Goal: Task Accomplishment & Management: Manage account settings

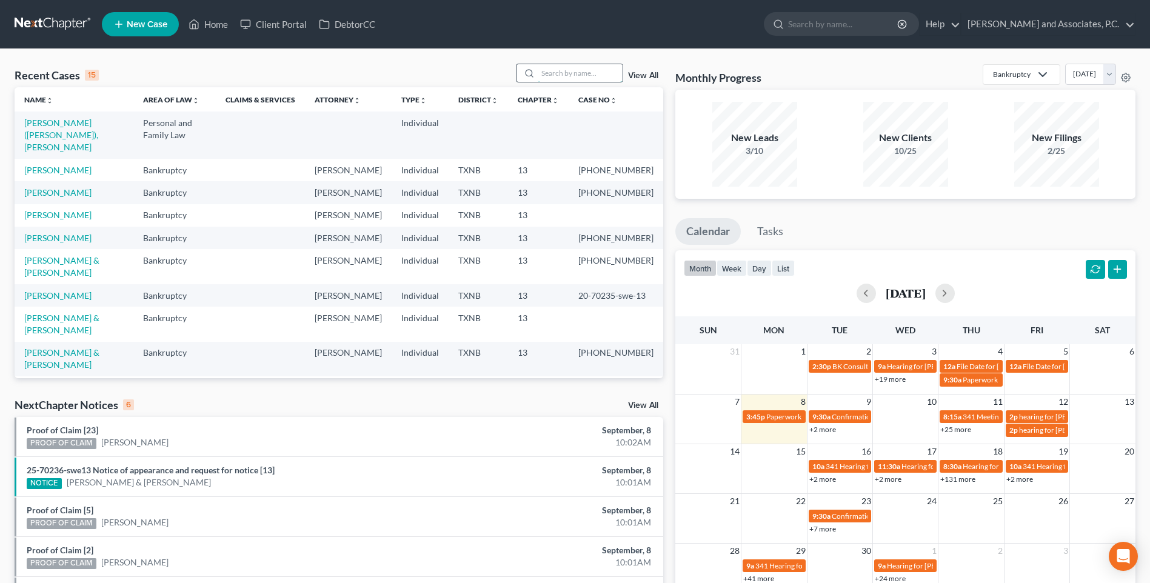
click at [555, 74] on input "search" at bounding box center [580, 73] width 85 height 18
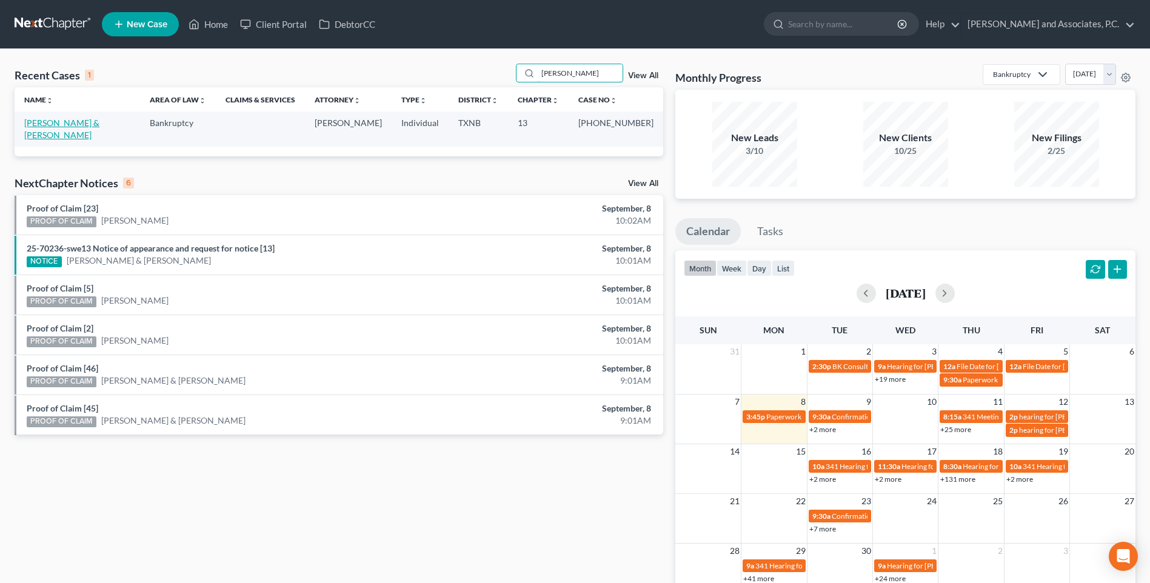
type input "[PERSON_NAME]"
click at [79, 124] on link "[PERSON_NAME] & [PERSON_NAME]" at bounding box center [61, 129] width 75 height 22
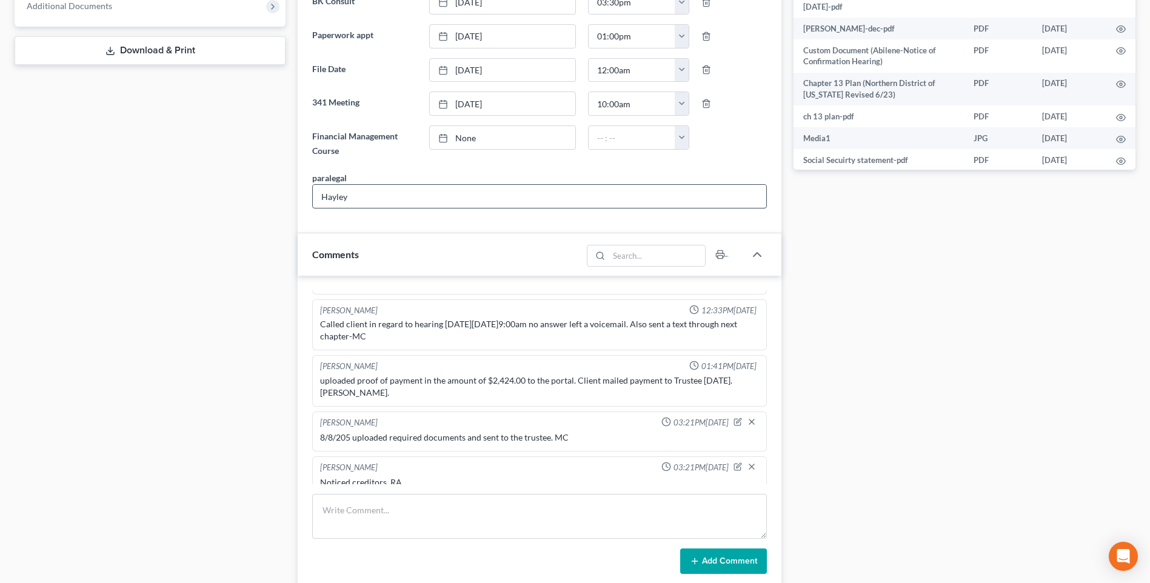
scroll to position [606, 0]
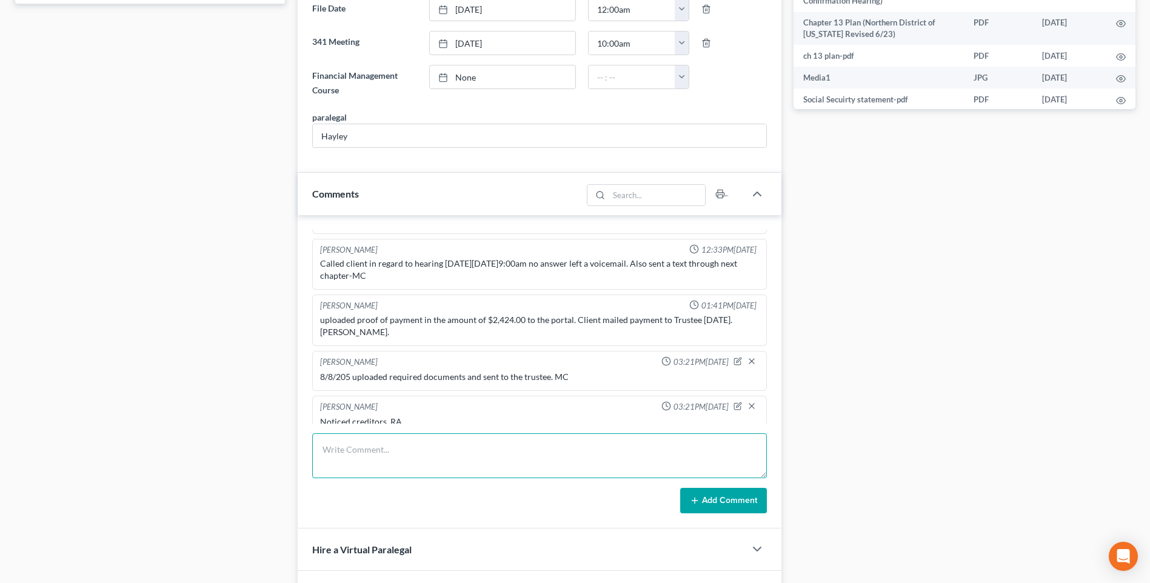
click at [352, 462] on textarea at bounding box center [539, 456] width 455 height 45
type textarea "Set up file. Mailed copy of petition to the client. RA"
click at [703, 505] on button "Add Comment" at bounding box center [723, 500] width 87 height 25
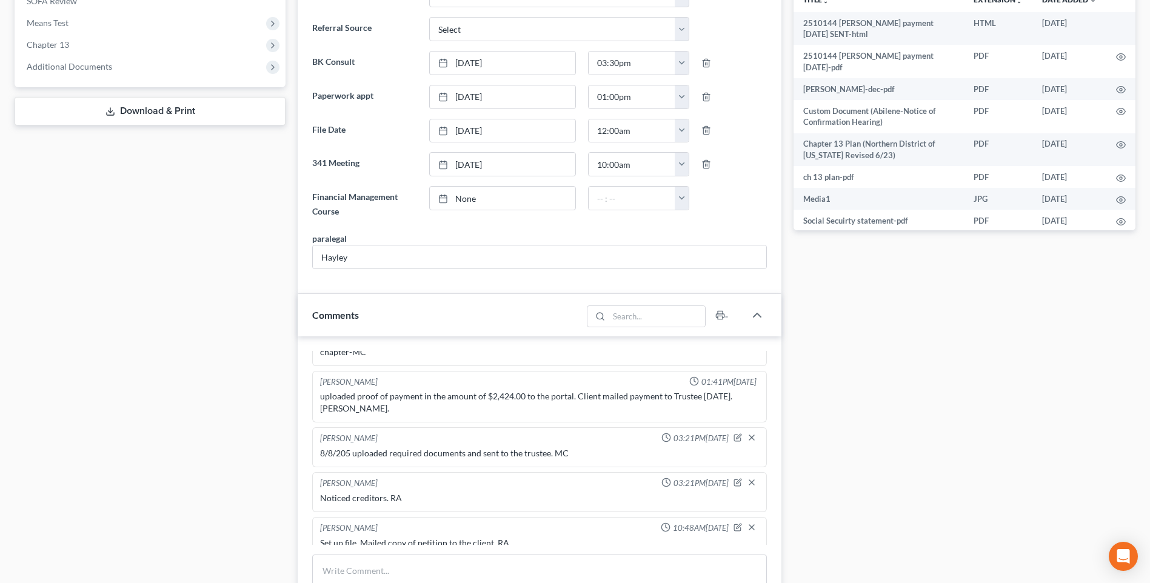
scroll to position [303, 0]
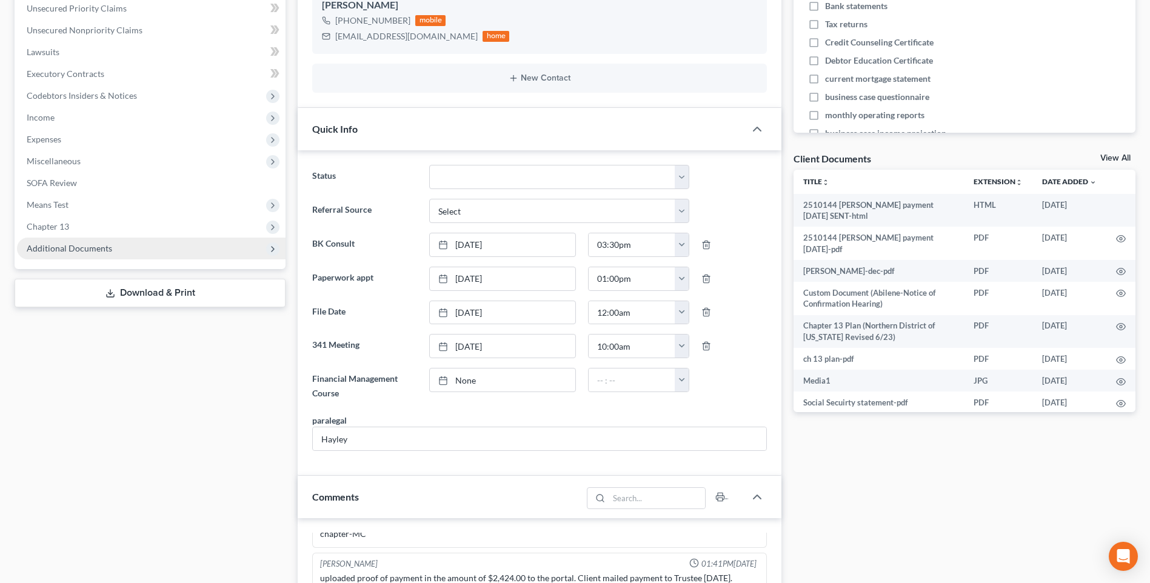
click at [88, 250] on span "Additional Documents" at bounding box center [69, 248] width 85 height 10
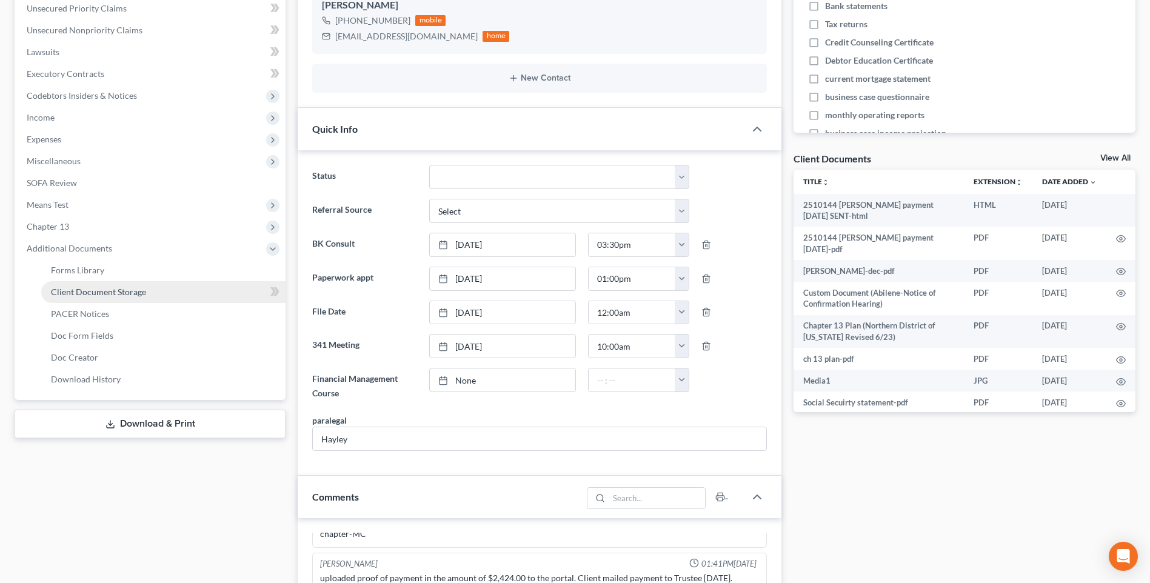
click at [82, 294] on span "Client Document Storage" at bounding box center [98, 292] width 95 height 10
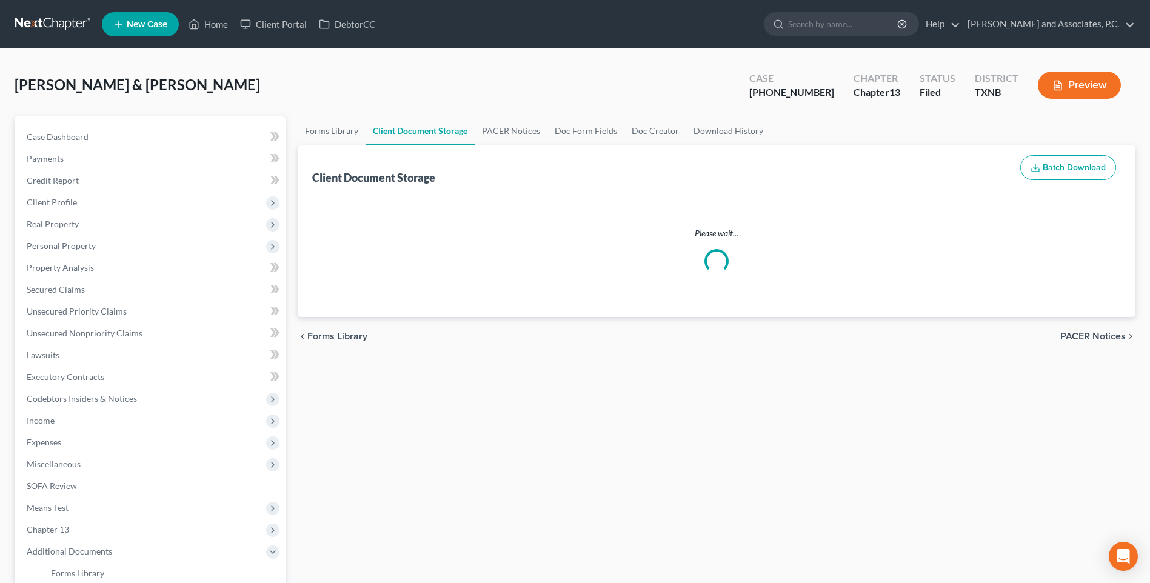
select select "21"
select select "10"
select select "18"
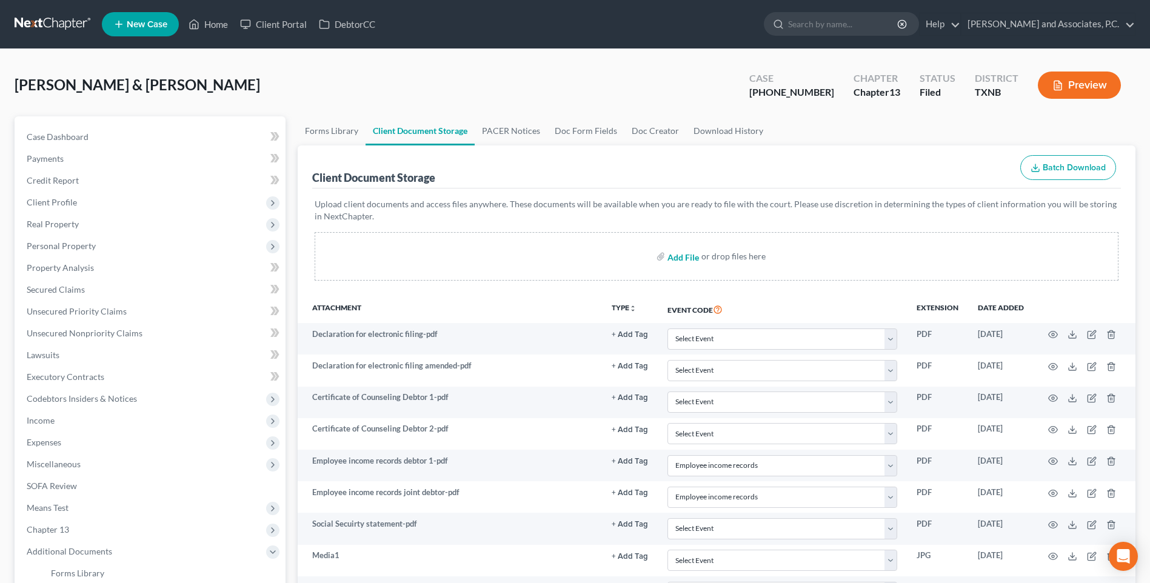
click at [680, 258] on input "file" at bounding box center [682, 257] width 29 height 22
type input "C:\fakepath\2510144 [PERSON_NAME] 2023 Tax Return.pdf"
select select "21"
select select "10"
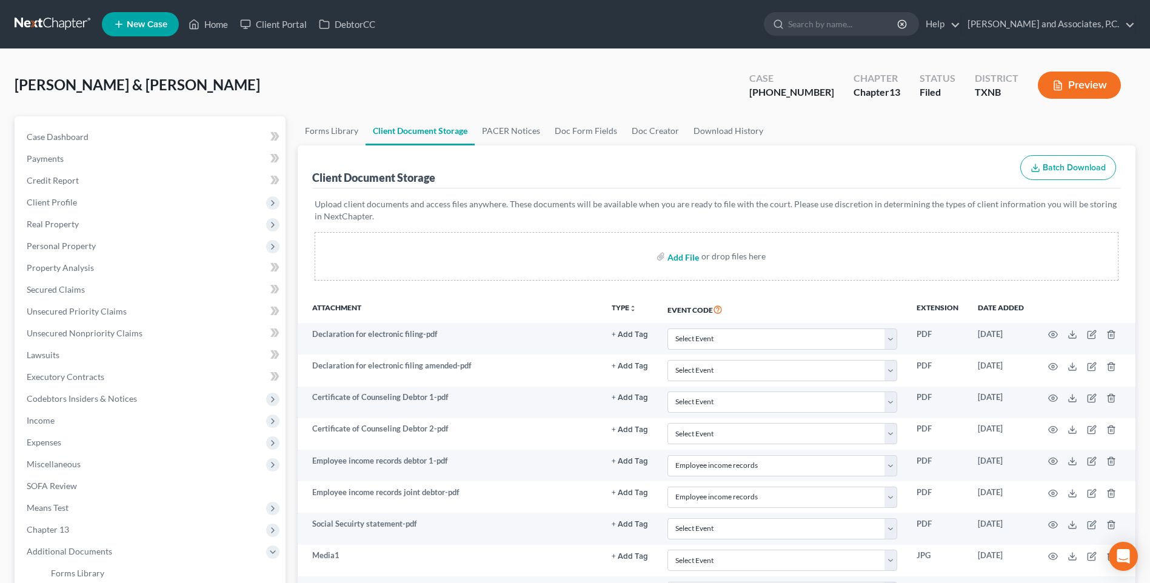
select select "18"
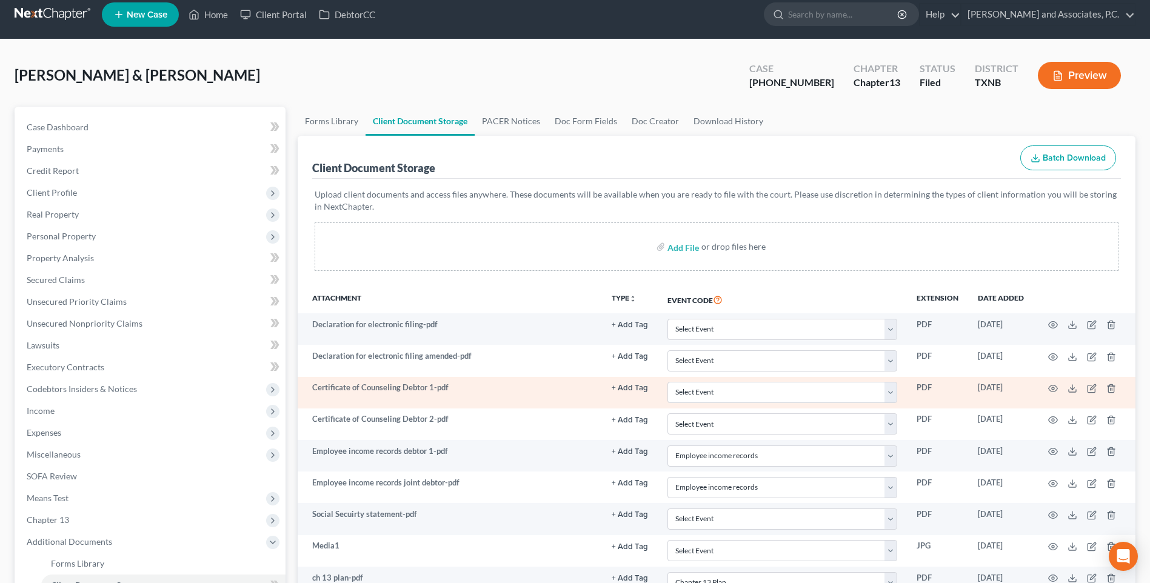
scroll to position [7, 0]
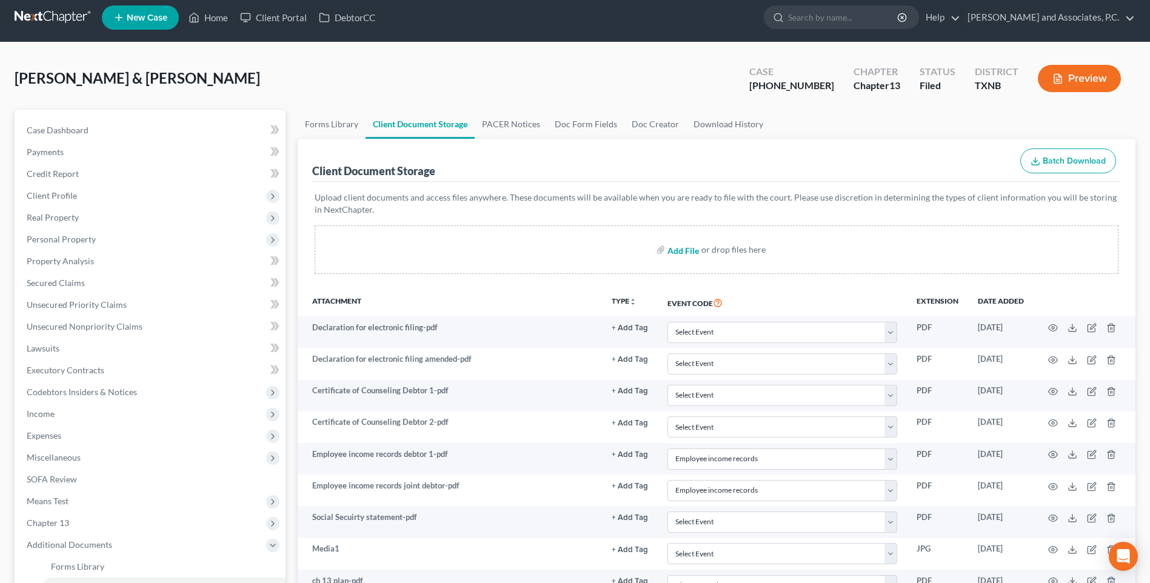
click at [674, 248] on input "file" at bounding box center [682, 250] width 29 height 22
type input "C:\fakepath\2510144 [PERSON_NAME] 2024 Tax Return.pdf"
select select "21"
select select "10"
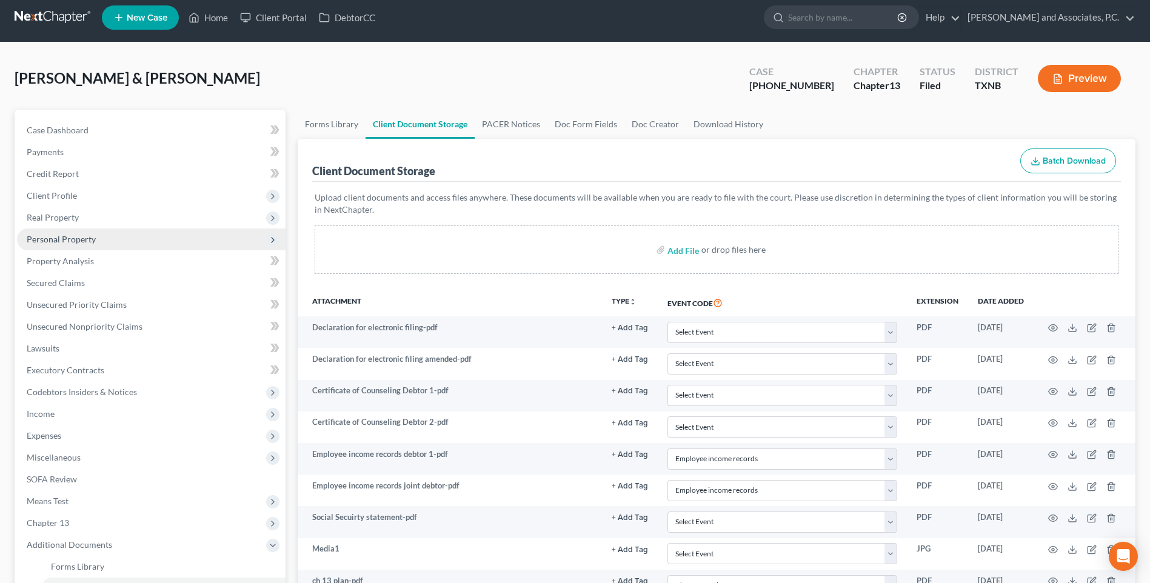
select select "18"
click at [675, 252] on input "file" at bounding box center [682, 250] width 29 height 22
type input "C:\fakepath\2510144 [PERSON_NAME] to release.pdf"
click at [674, 252] on input "file" at bounding box center [682, 250] width 29 height 22
select select "21"
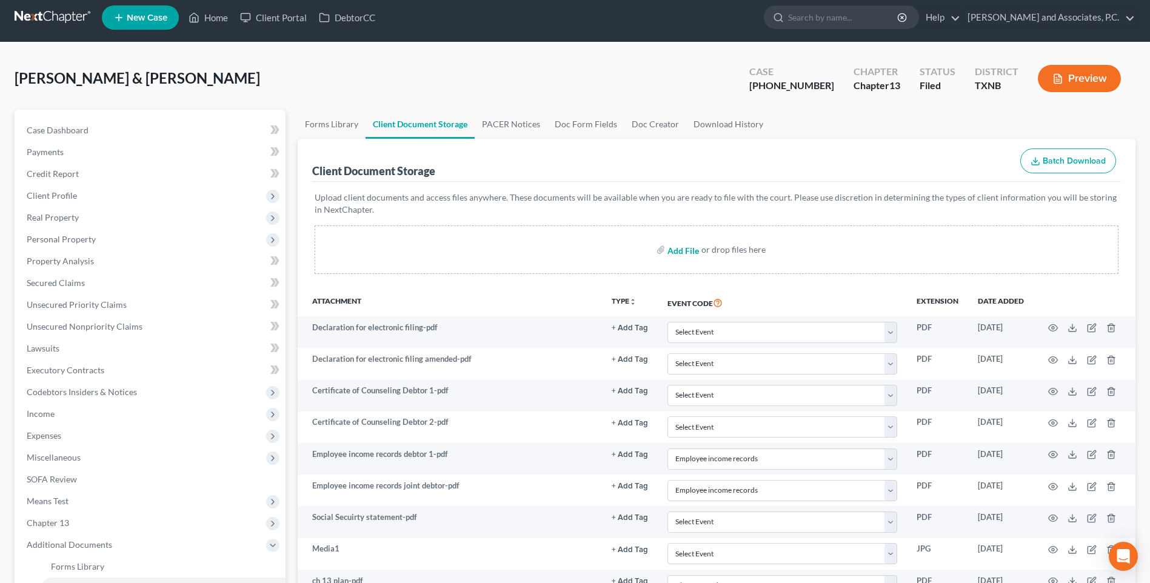
select select "21"
select select "10"
select select "18"
type input "C:\fakepath\2510144 [PERSON_NAME] Auto insurance.pdf"
click at [674, 252] on input "file" at bounding box center [682, 250] width 29 height 22
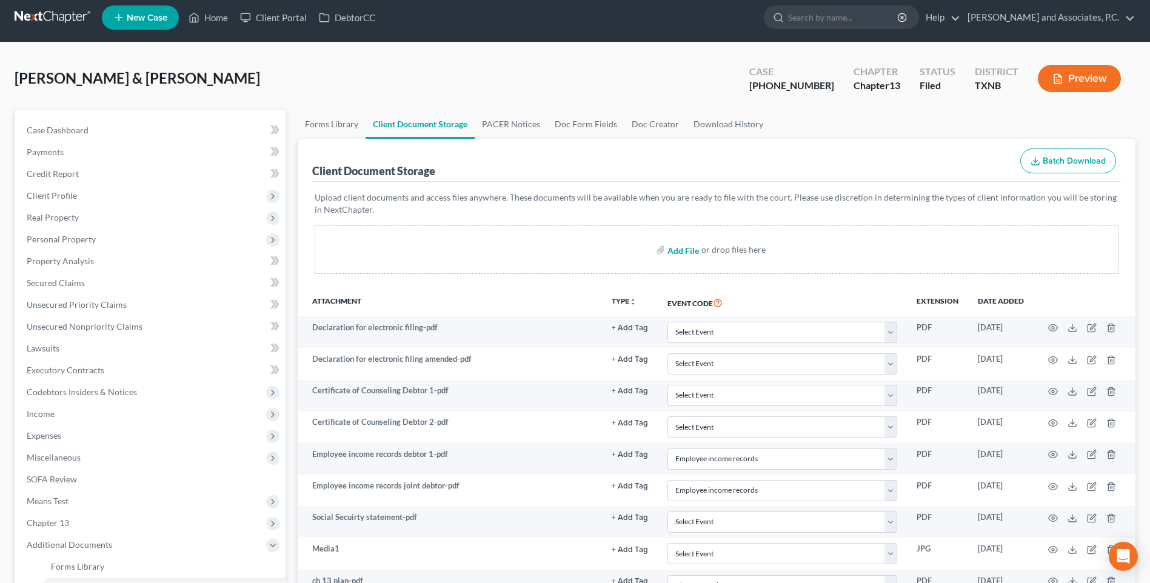
select select "21"
select select "10"
select select "18"
type input "C:\fakepath\2510144 [PERSON_NAME] Debtor contact info.pdf"
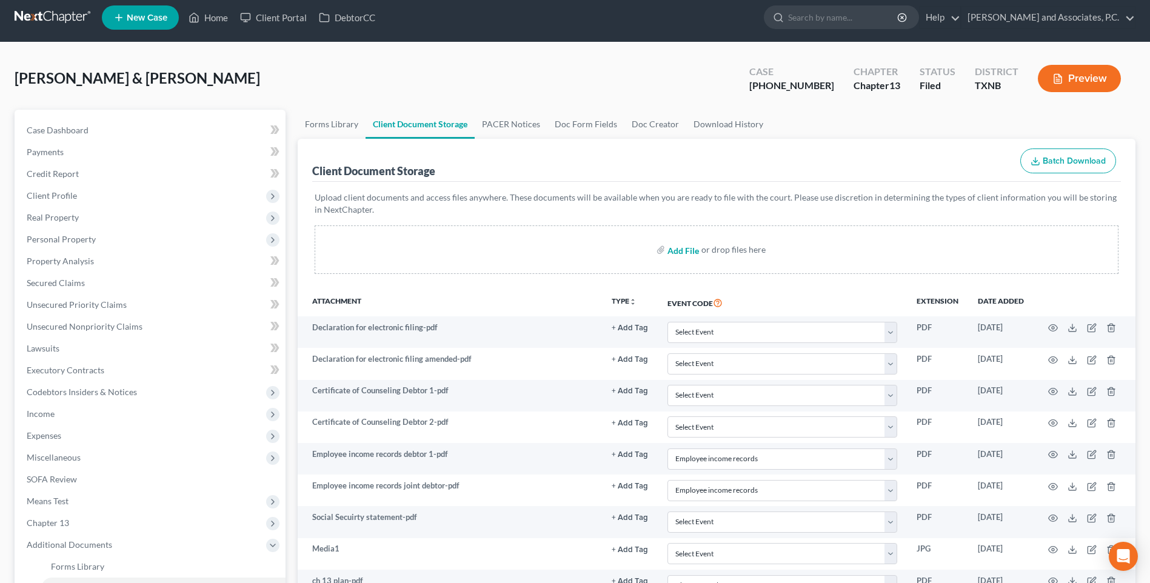
click at [674, 248] on input "file" at bounding box center [682, 250] width 29 height 22
select select "21"
select select "10"
select select "18"
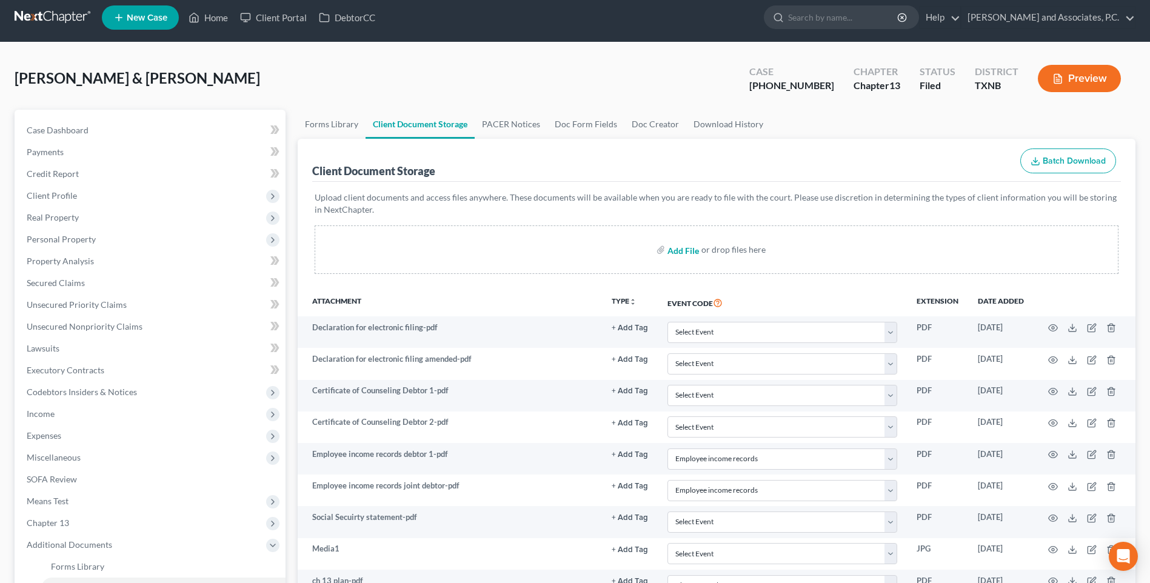
type input "C:\fakepath\2510144 [PERSON_NAME] Debtor Proof of Income.pdf"
click at [674, 252] on input "file" at bounding box center [682, 250] width 29 height 22
select select "21"
select select "10"
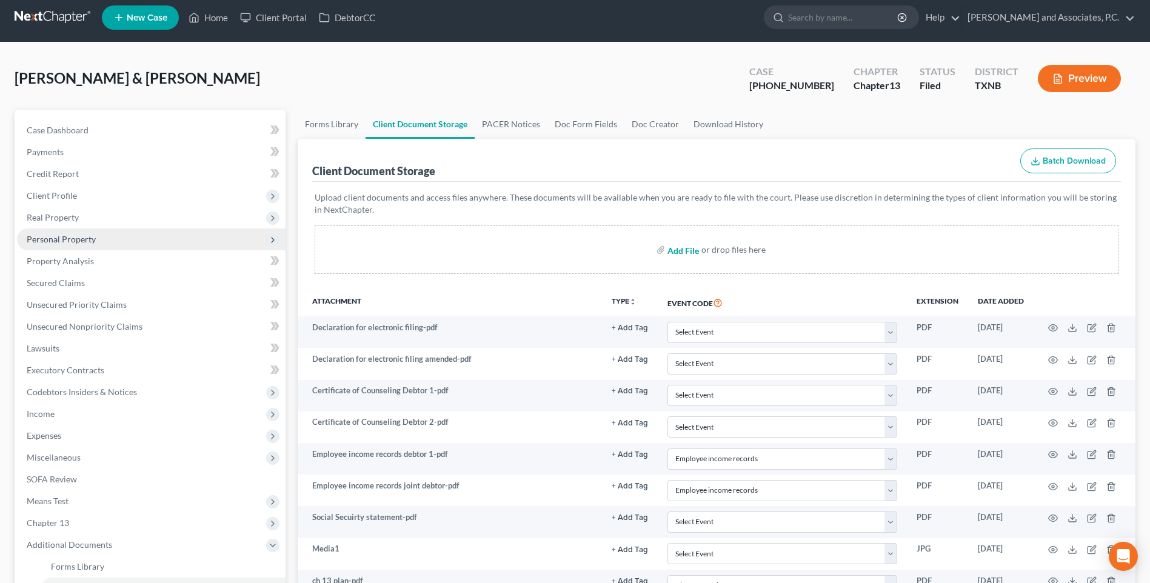
select select "18"
type input "C:\fakepath\2510144 [PERSON_NAME] House insurance.pdf"
select select "21"
select select "10"
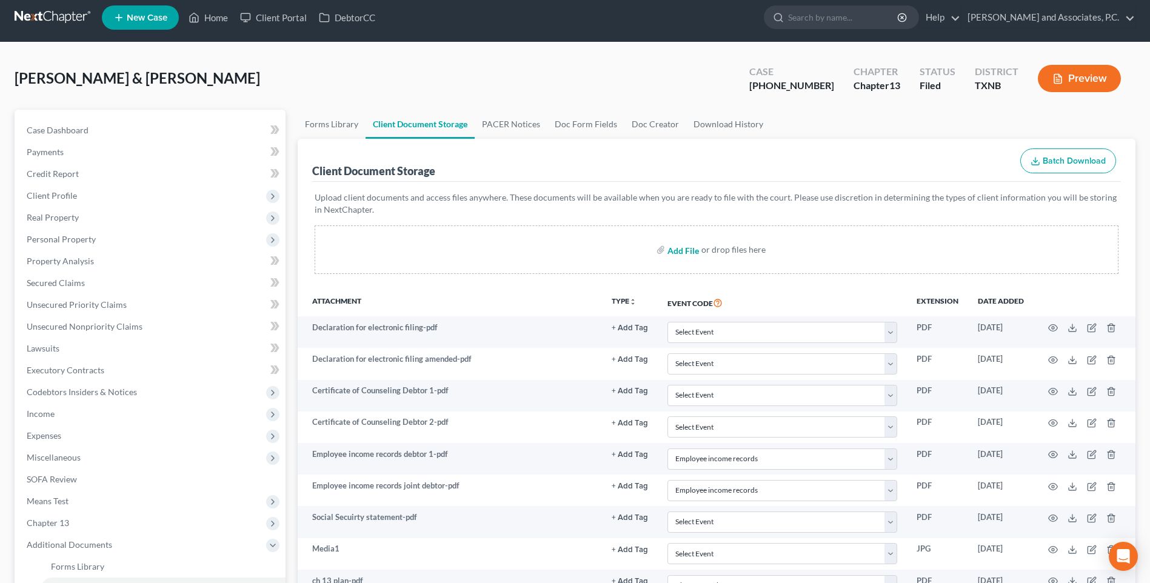
select select "18"
click at [669, 250] on input "file" at bounding box center [682, 250] width 29 height 22
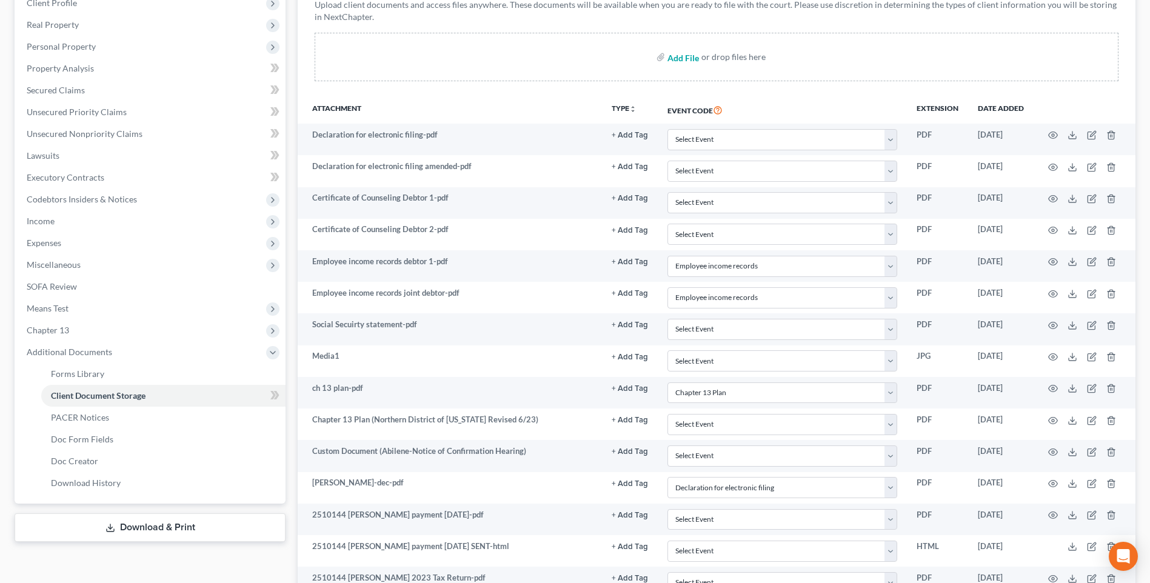
scroll to position [196, 0]
type input "C:\fakepath\2510144 [PERSON_NAME] Mortgage info sheet.pdf"
select select "21"
select select "10"
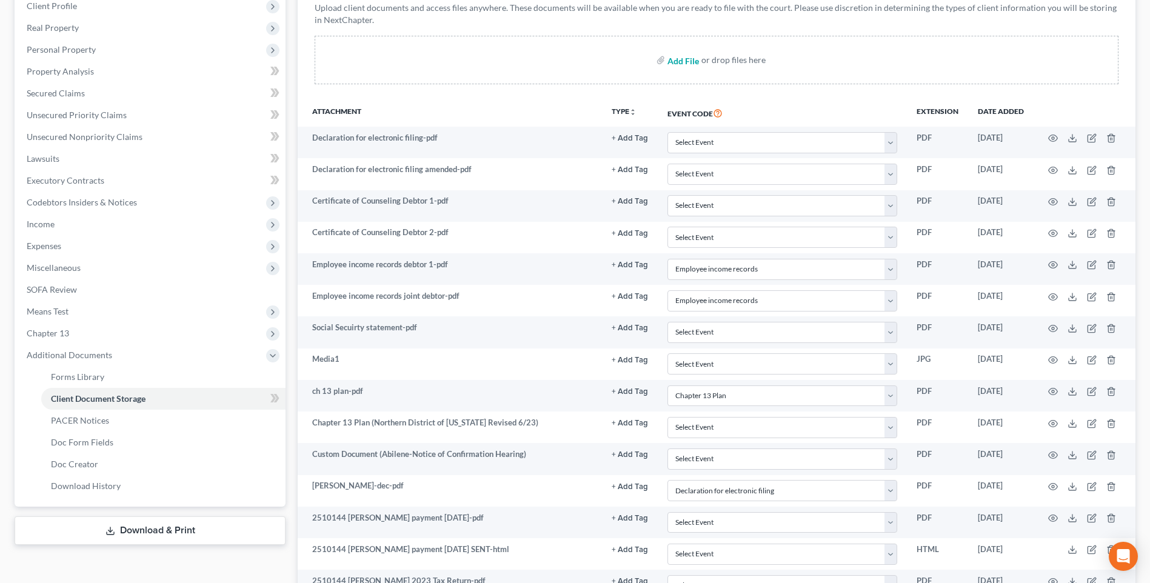
select select "18"
click at [672, 62] on input "file" at bounding box center [682, 60] width 29 height 22
type input "C:\fakepath\2510144 [PERSON_NAME] Mortgage info sheet.pdf"
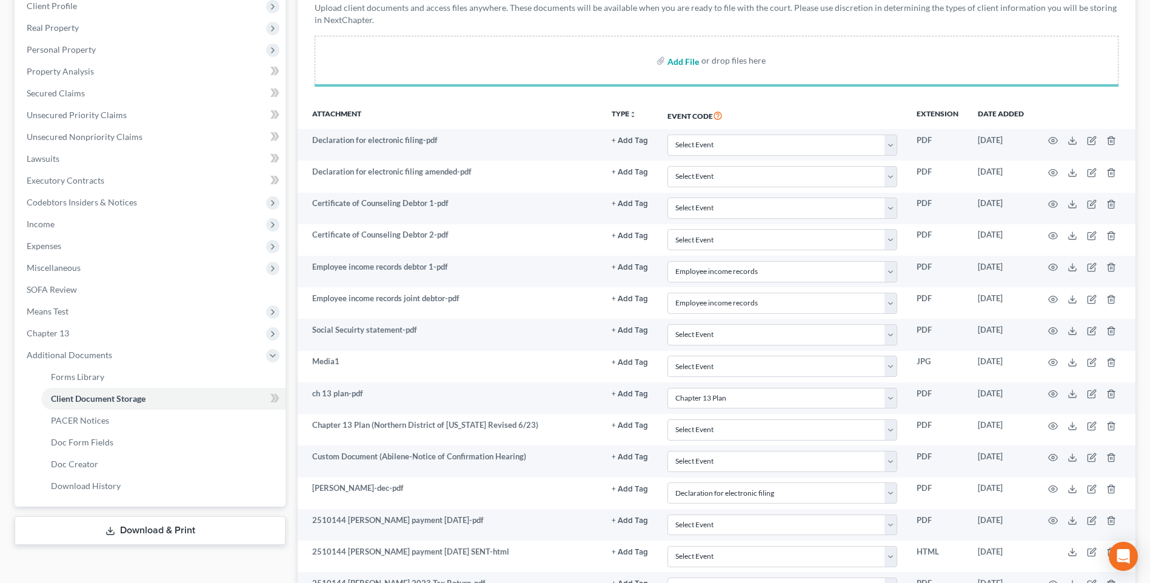
select select "21"
select select "10"
select select "18"
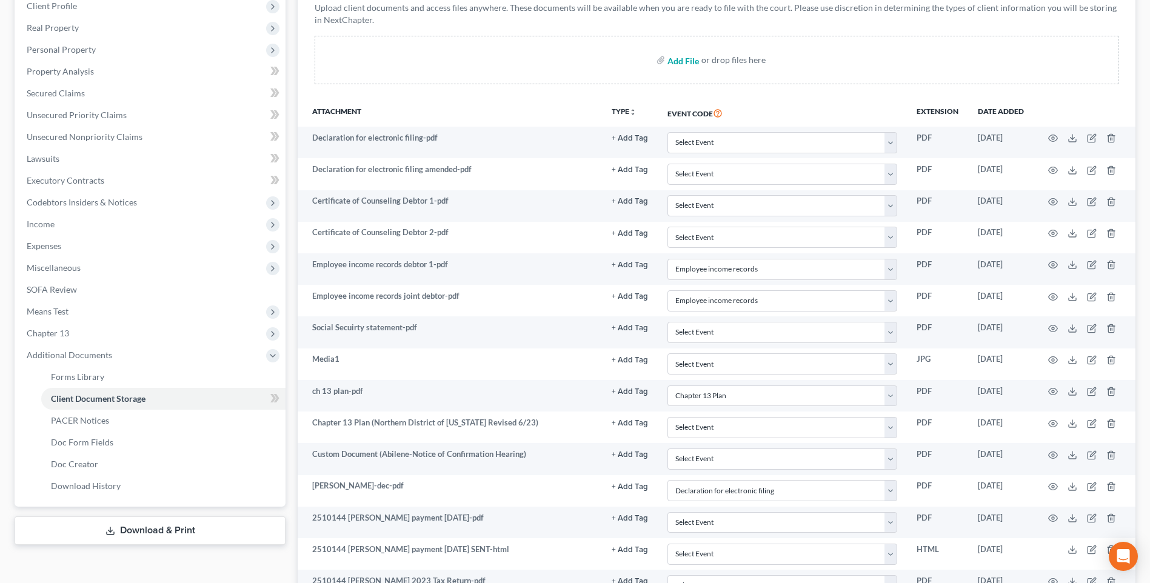
click at [677, 60] on input "file" at bounding box center [682, 60] width 29 height 22
type input "C:\fakepath\2510144 [PERSON_NAME] Paystubs Joint Debtor.pdf"
select select "21"
select select "10"
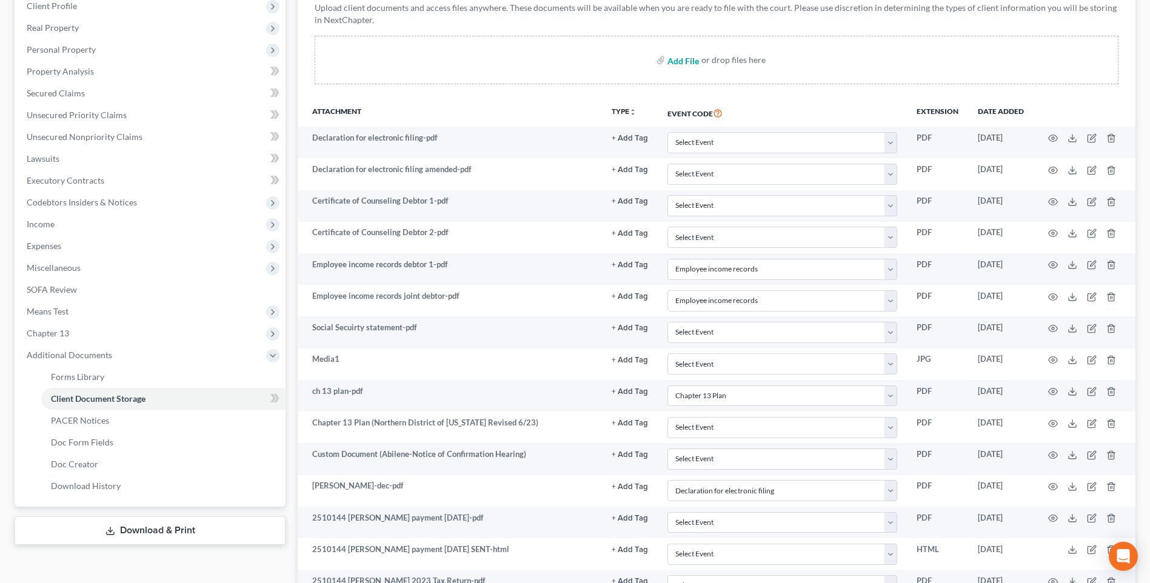
select select "18"
click at [673, 61] on input "file" at bounding box center [682, 60] width 29 height 22
type input "C:\fakepath\2510144 [PERSON_NAME] Proof of ID.pdf"
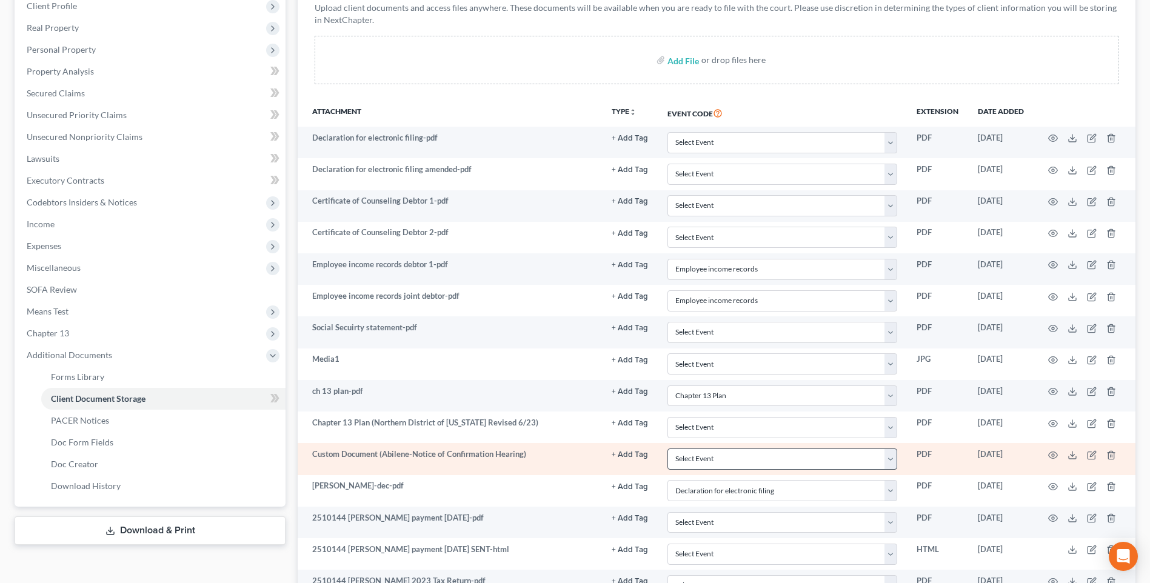
scroll to position [595, 0]
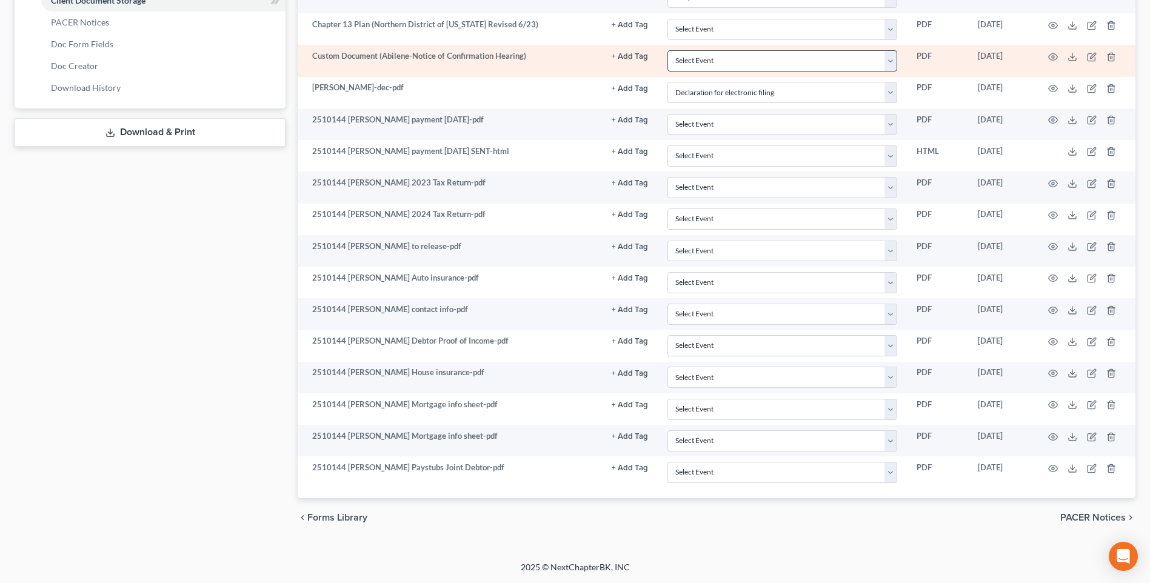
select select "21"
select select "10"
select select "18"
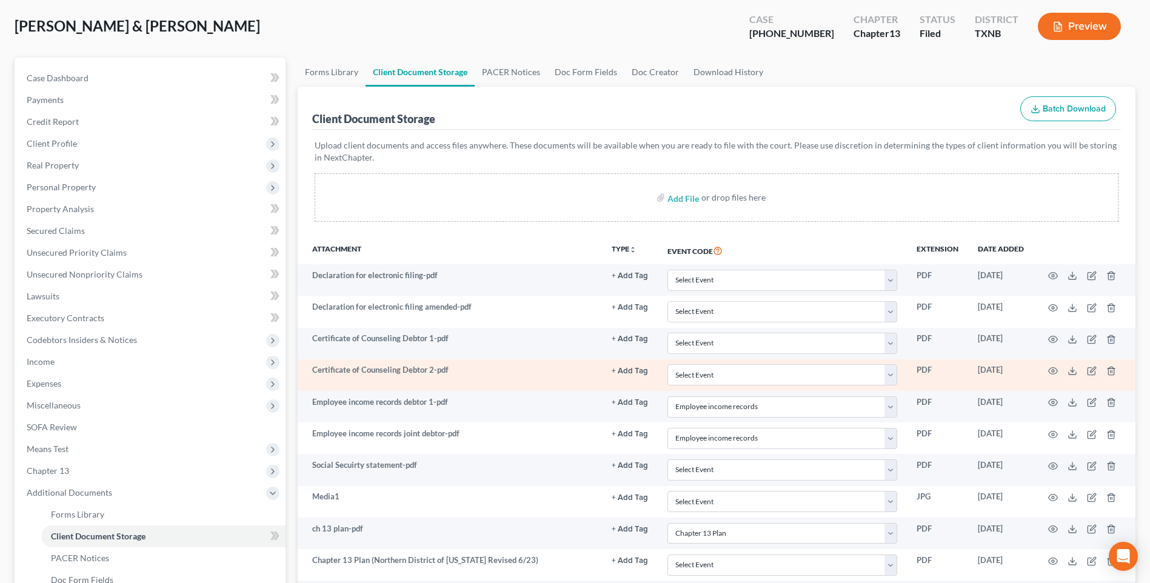
scroll to position [52, 0]
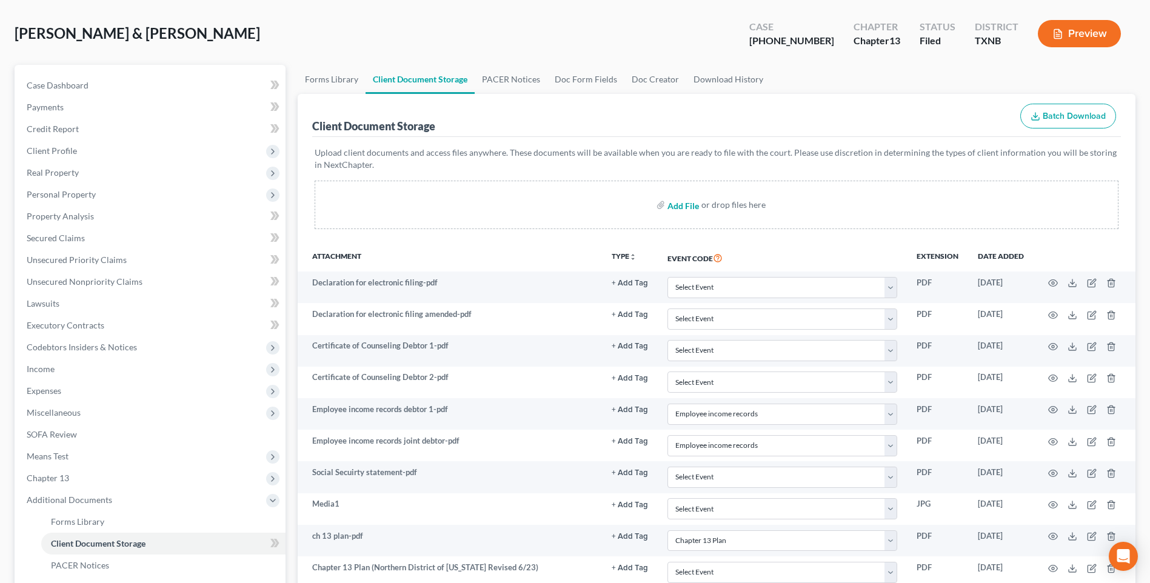
click at [676, 209] on input "file" at bounding box center [682, 205] width 29 height 22
type input "C:\fakepath\2510144 [PERSON_NAME] Wage directive.pdf"
select select "21"
select select "10"
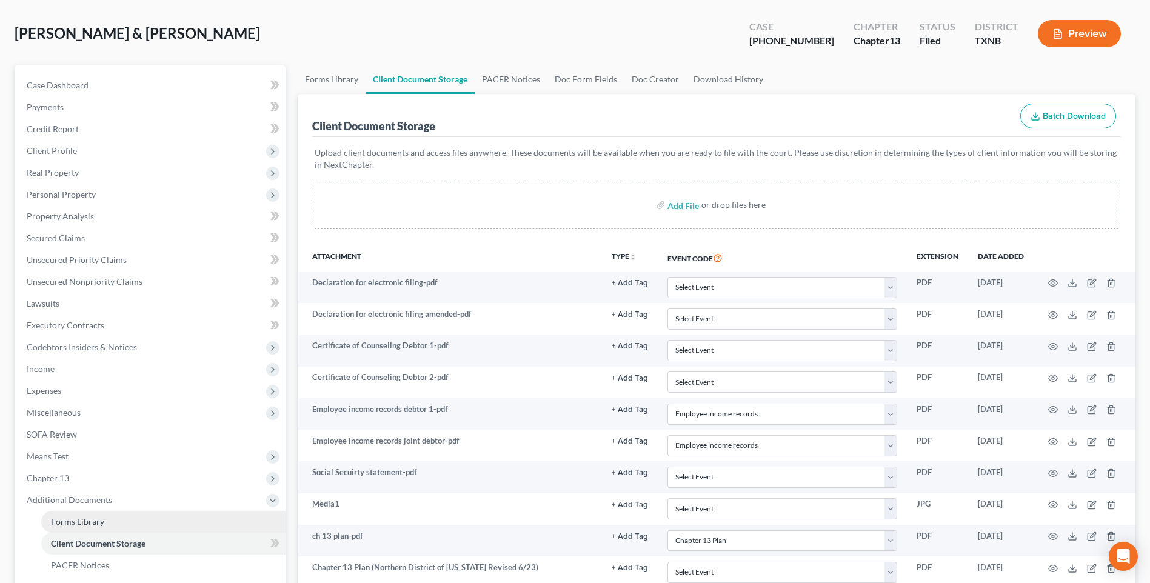
select select "18"
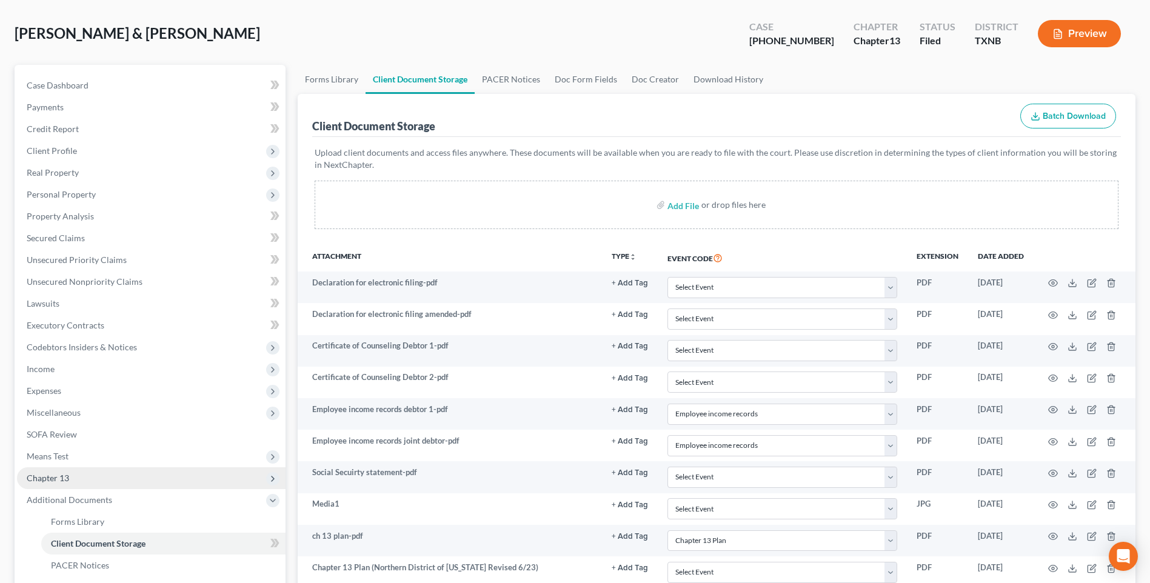
drag, startPoint x: 60, startPoint y: 503, endPoint x: 267, endPoint y: 473, distance: 209.6
click at [60, 503] on span "Additional Documents" at bounding box center [69, 500] width 85 height 10
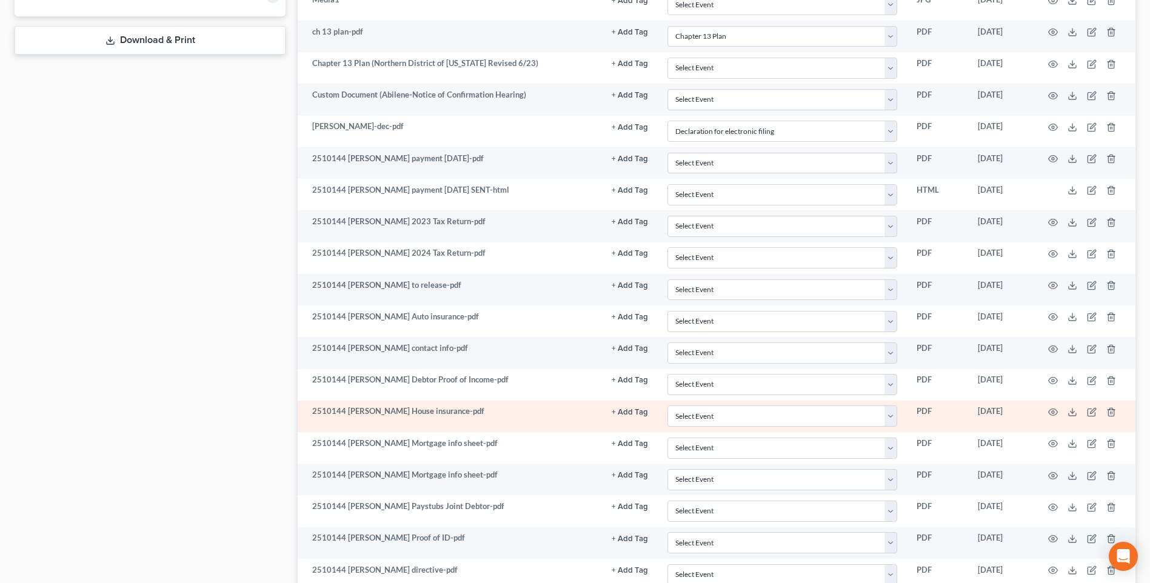
scroll to position [597, 0]
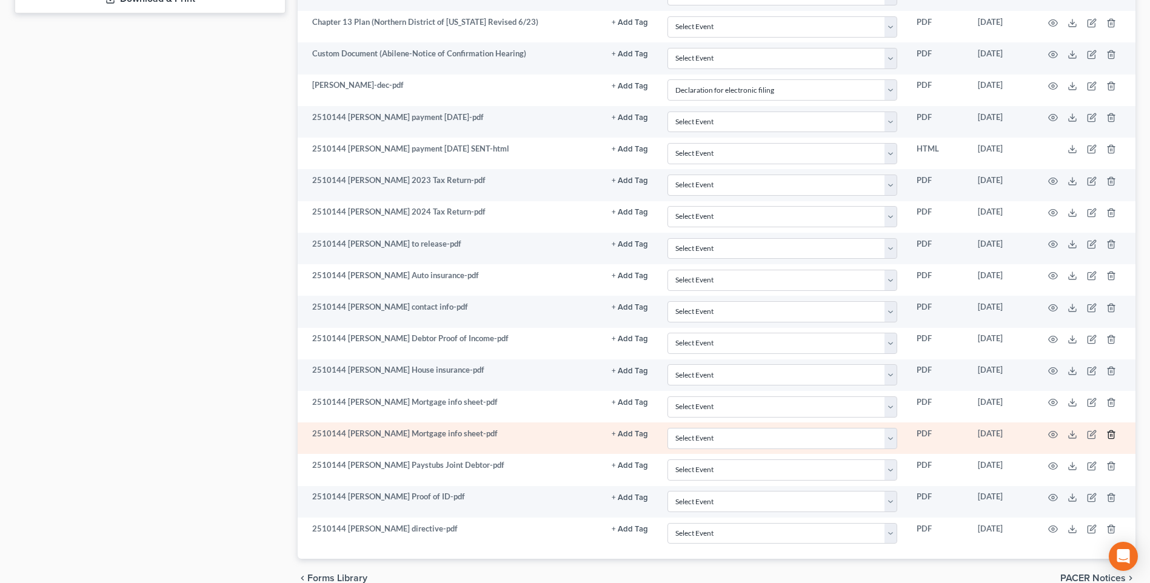
click at [1111, 434] on line "button" at bounding box center [1111, 435] width 0 height 2
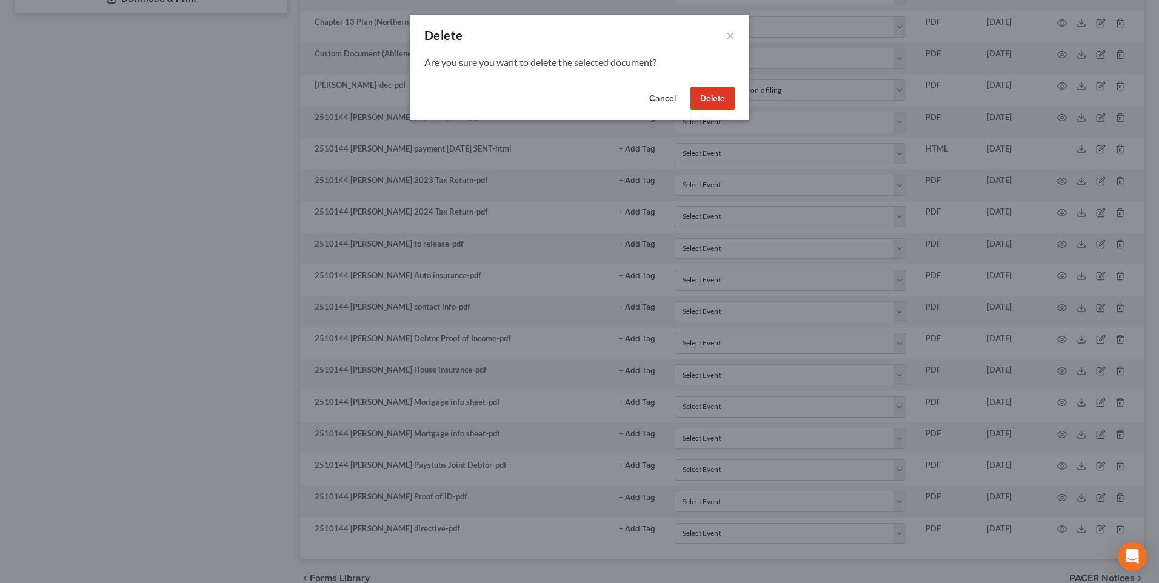
click at [704, 92] on button "Delete" at bounding box center [713, 99] width 44 height 24
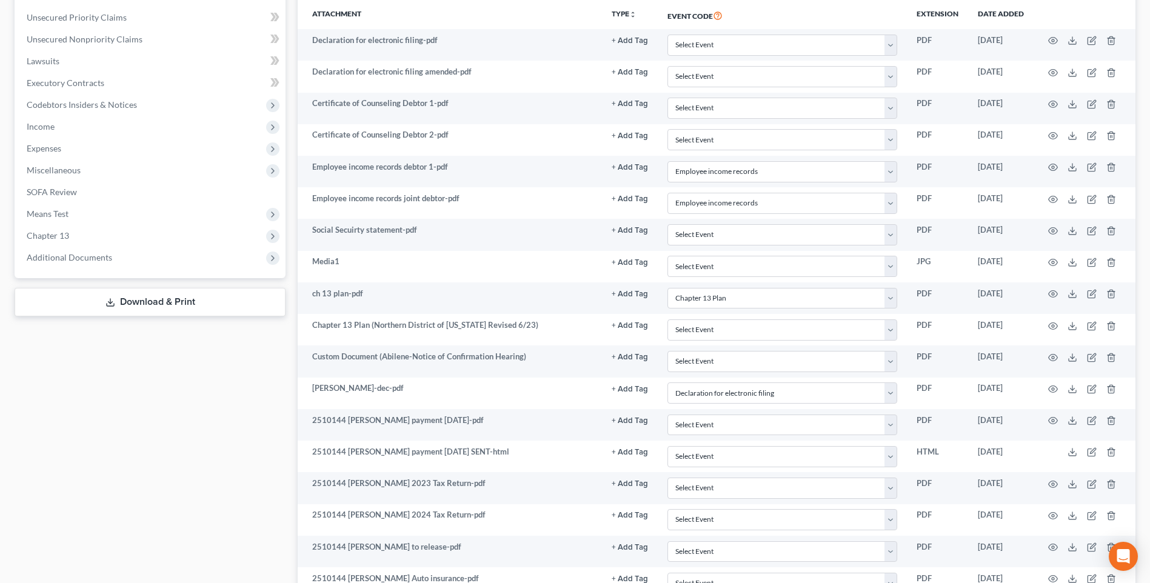
scroll to position [0, 0]
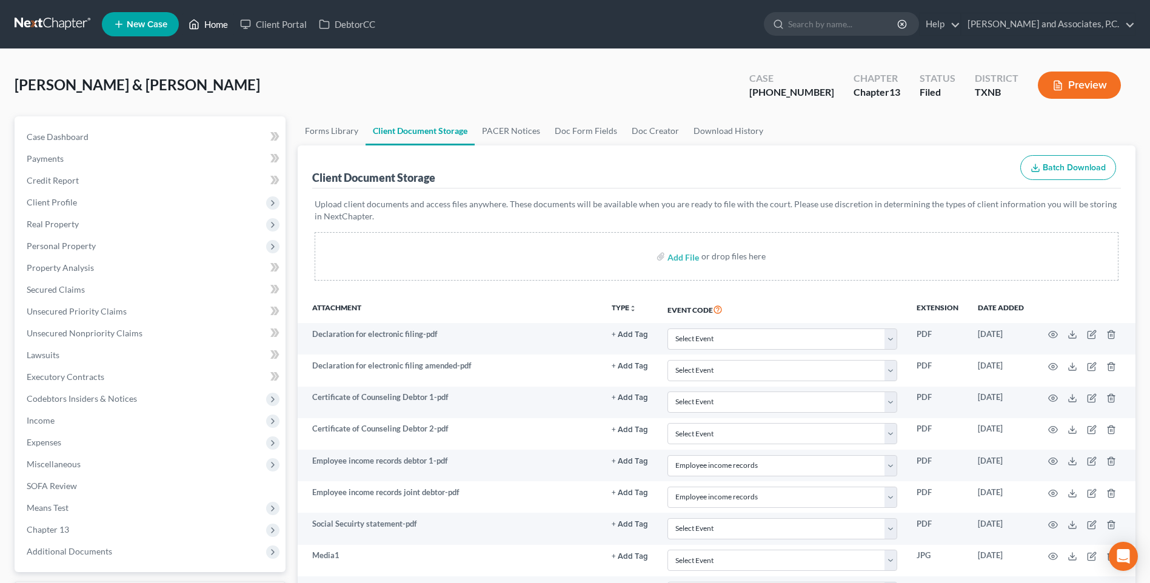
click at [210, 26] on link "Home" at bounding box center [209, 24] width 52 height 22
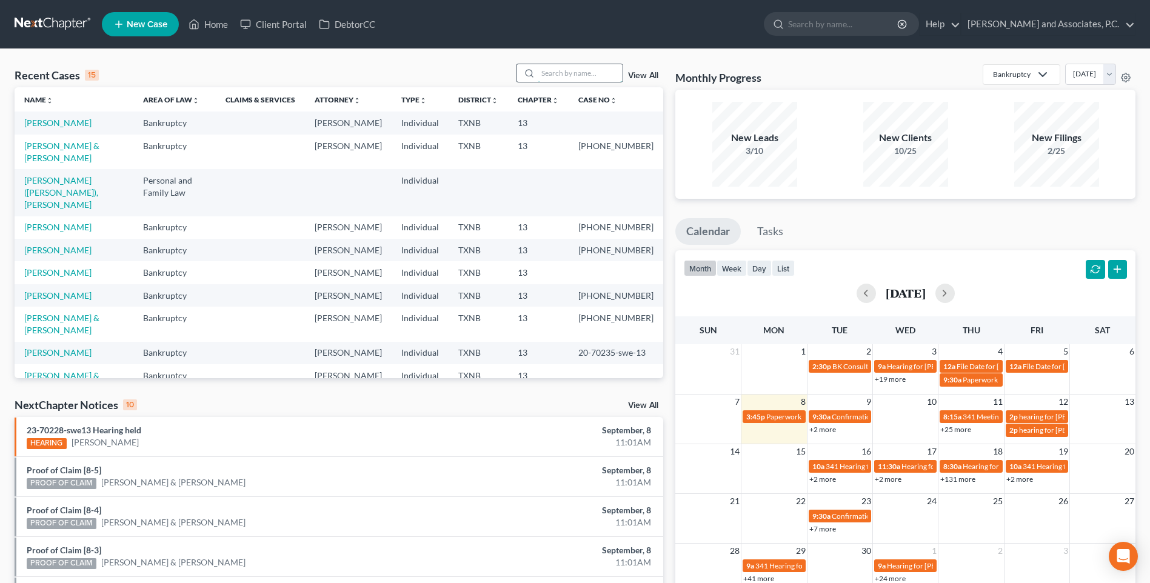
click at [568, 78] on input "search" at bounding box center [580, 73] width 85 height 18
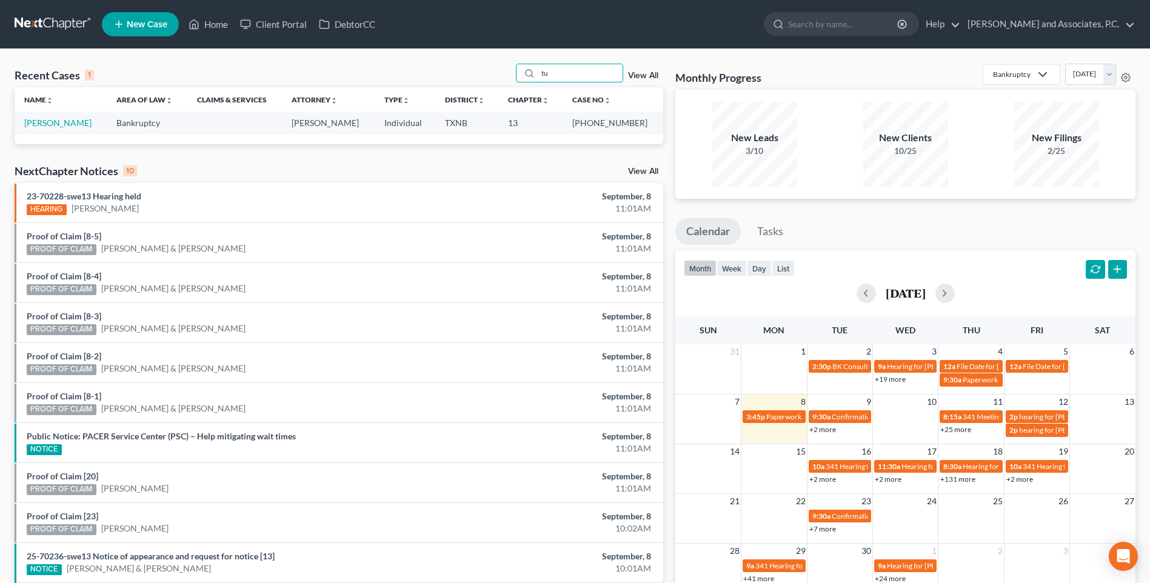
type input "t"
type input "[PERSON_NAME]"
click at [69, 124] on link "[PERSON_NAME]" at bounding box center [57, 123] width 67 height 10
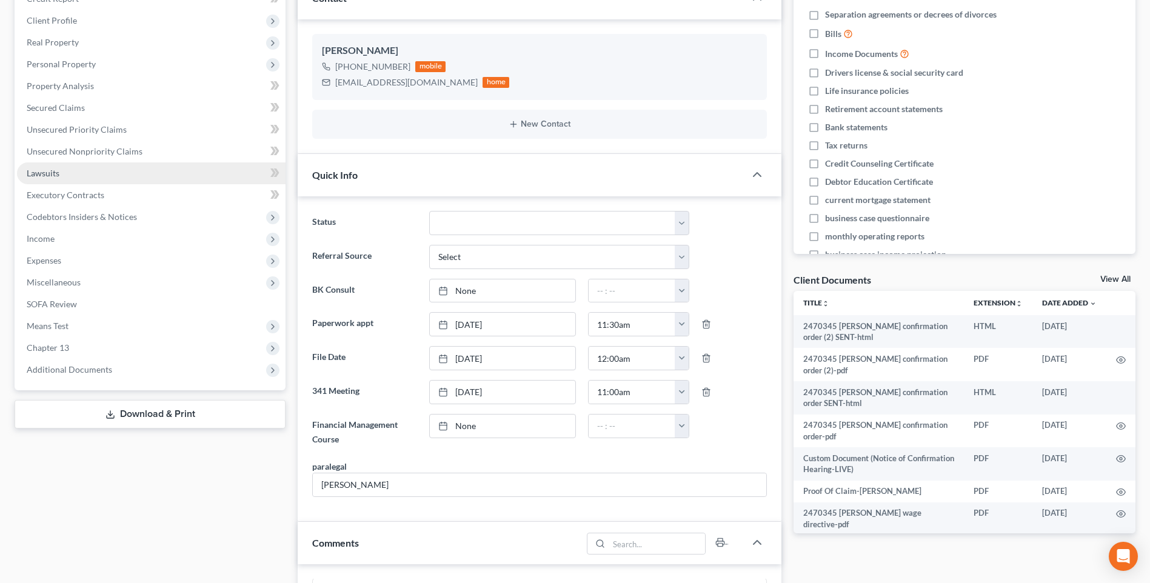
scroll to position [243, 0]
